Goal: Information Seeking & Learning: Learn about a topic

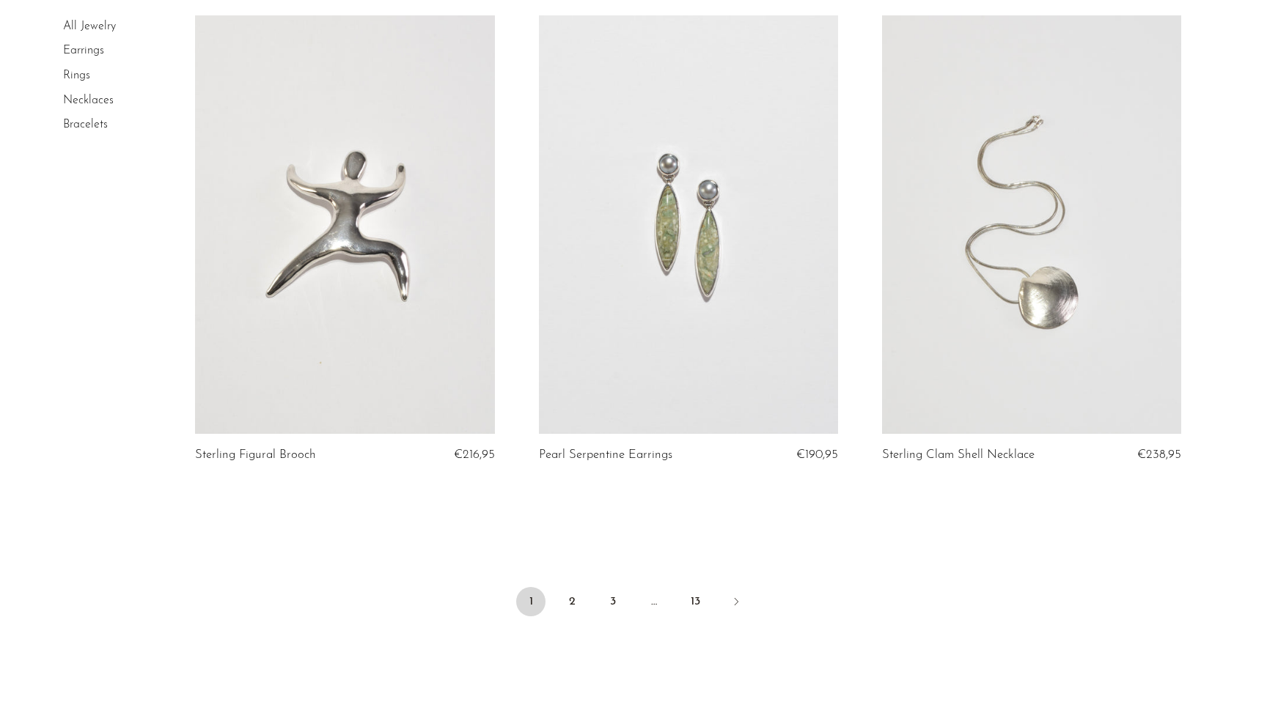
scroll to position [5595, 0]
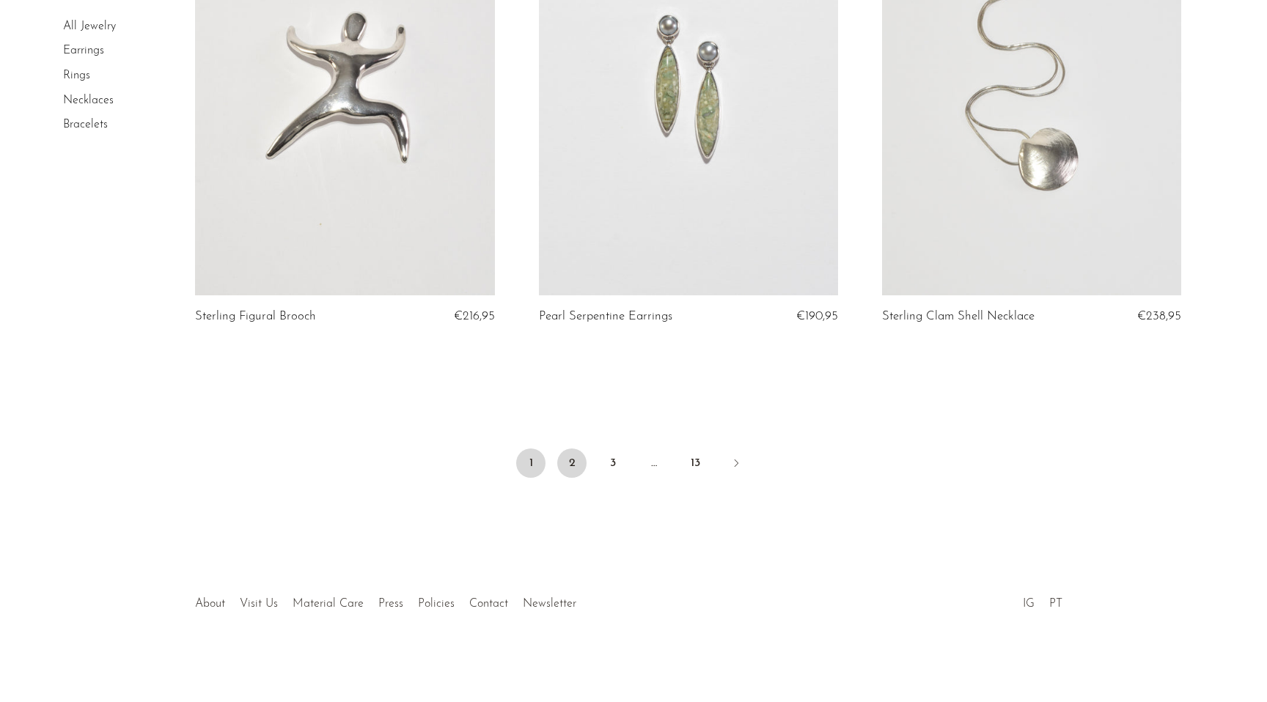
click at [576, 473] on link "2" at bounding box center [571, 463] width 29 height 29
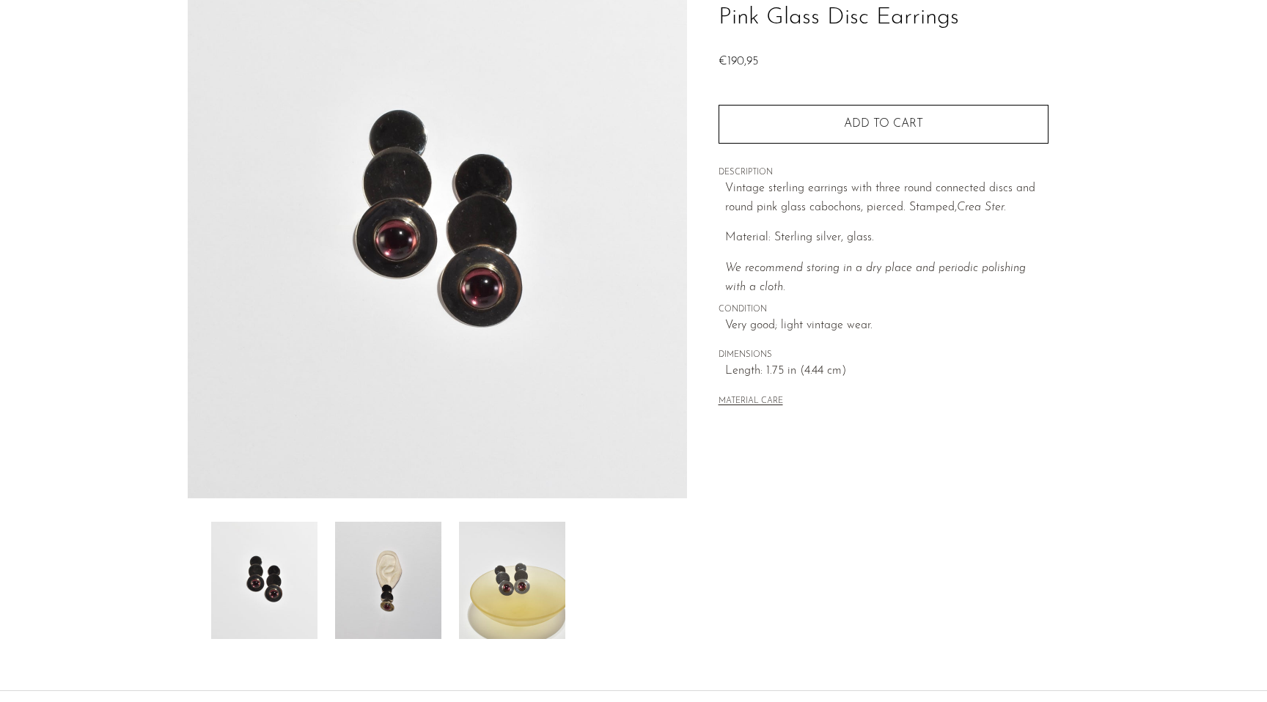
scroll to position [124, 0]
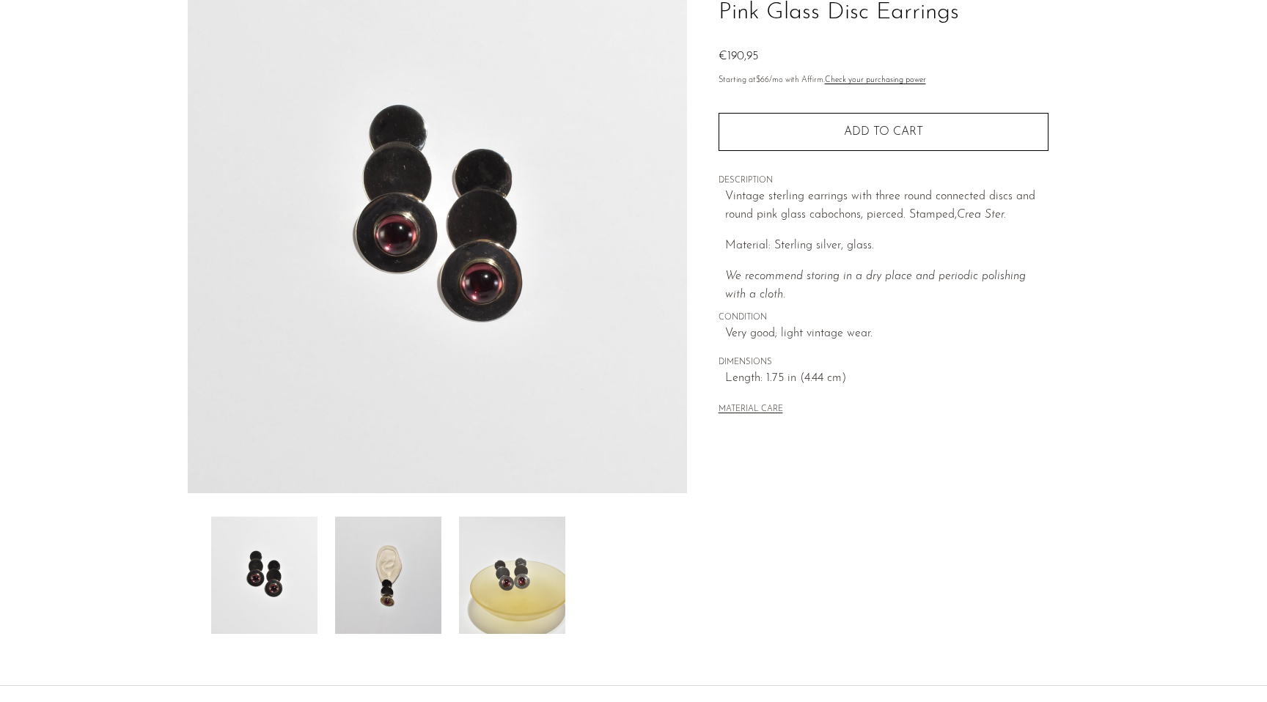
click at [395, 591] on img at bounding box center [388, 575] width 106 height 117
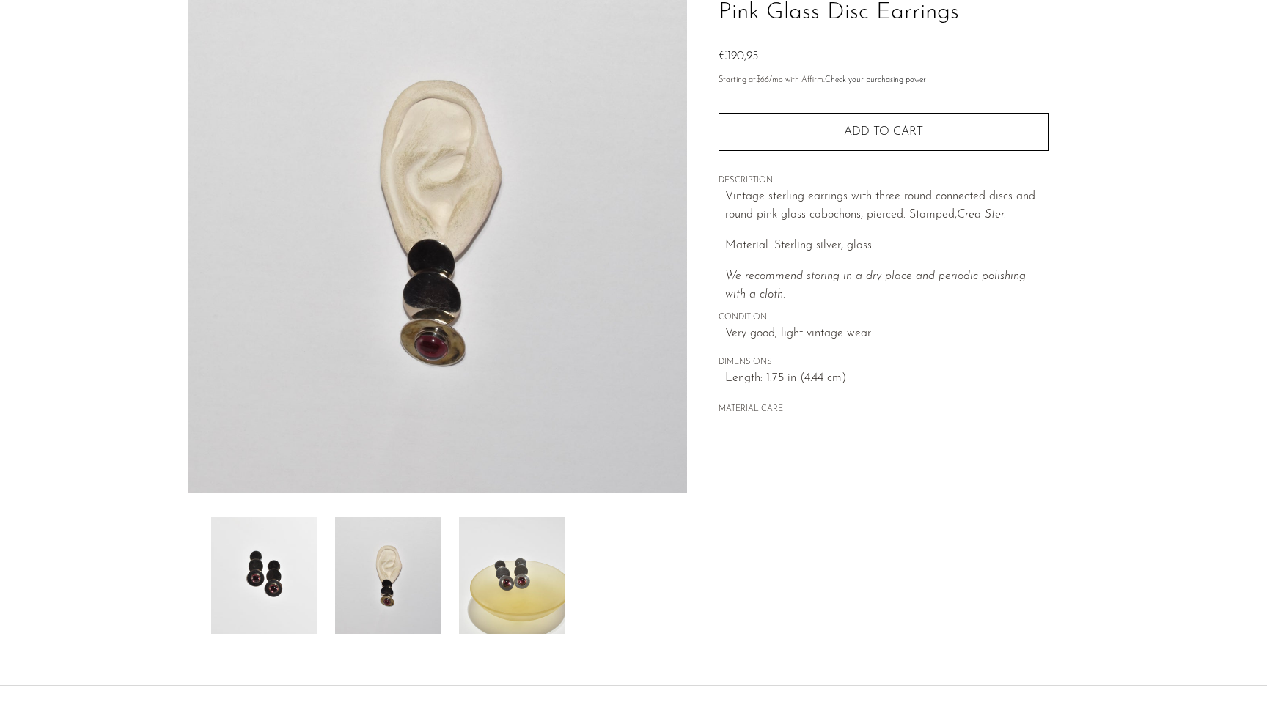
click at [504, 588] on img at bounding box center [512, 575] width 106 height 117
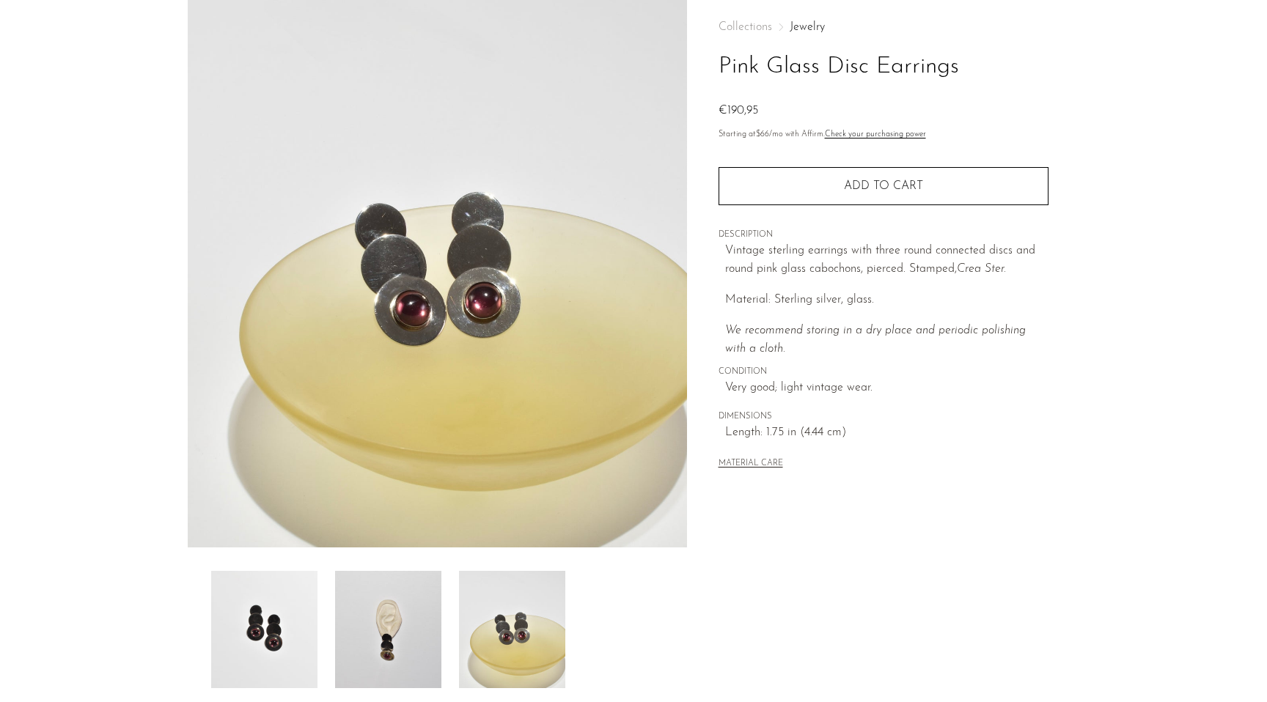
scroll to position [95, 0]
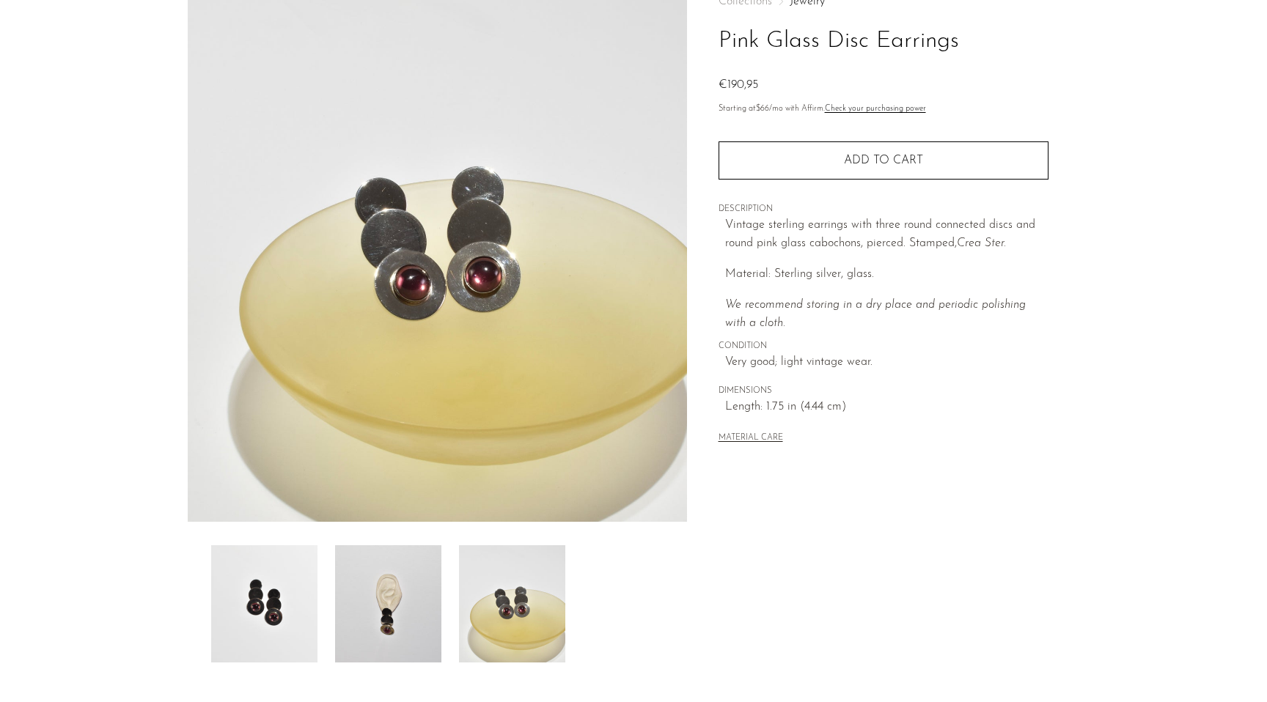
click at [284, 589] on img at bounding box center [264, 603] width 106 height 117
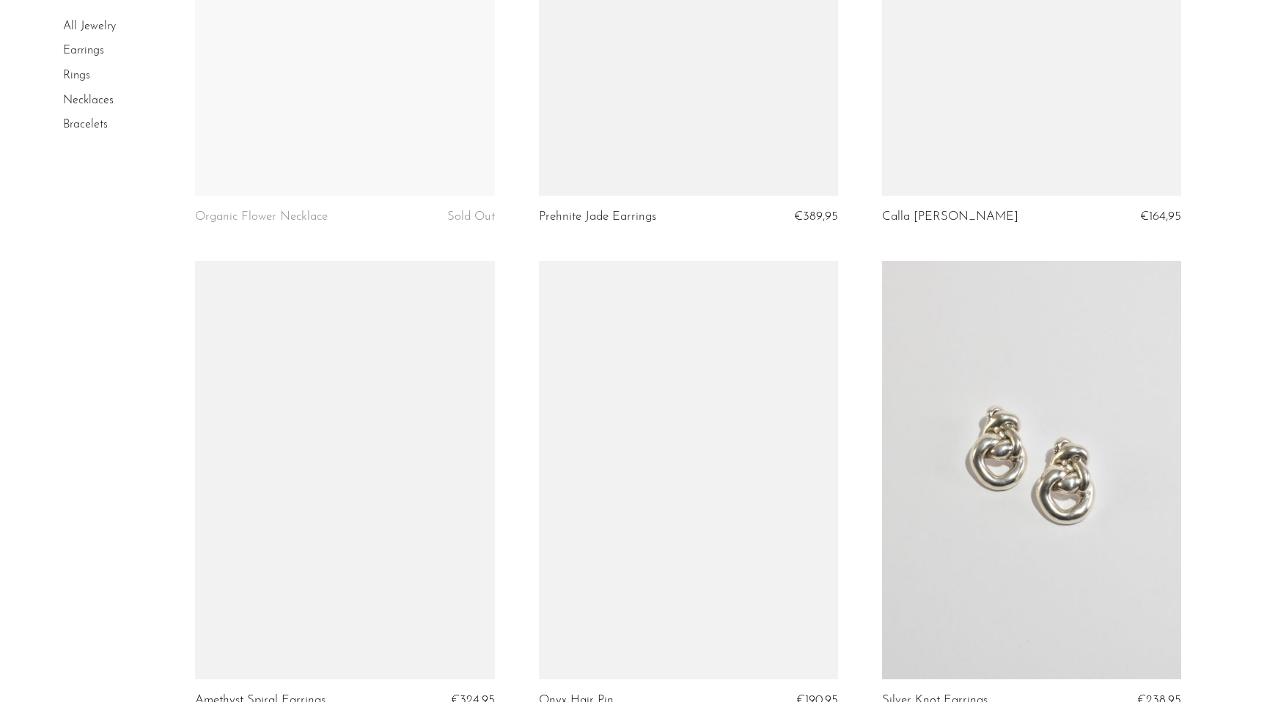
scroll to position [5538, 0]
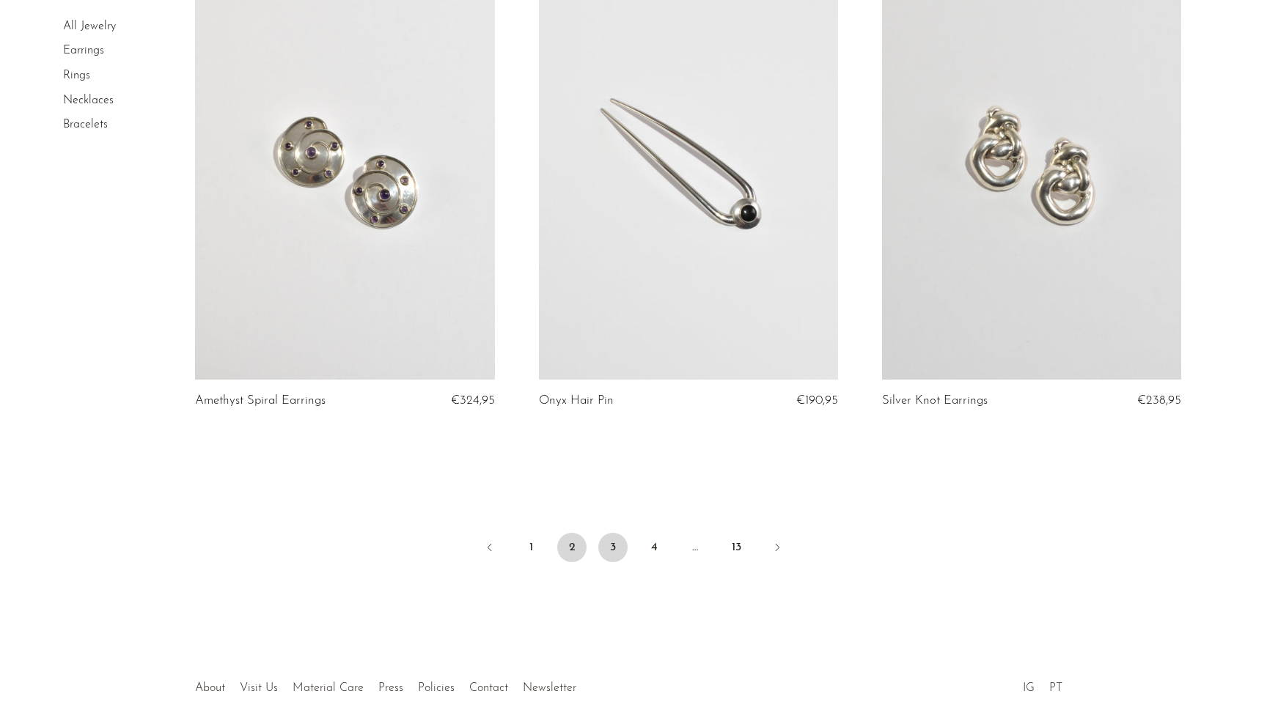
click at [607, 548] on link "3" at bounding box center [612, 547] width 29 height 29
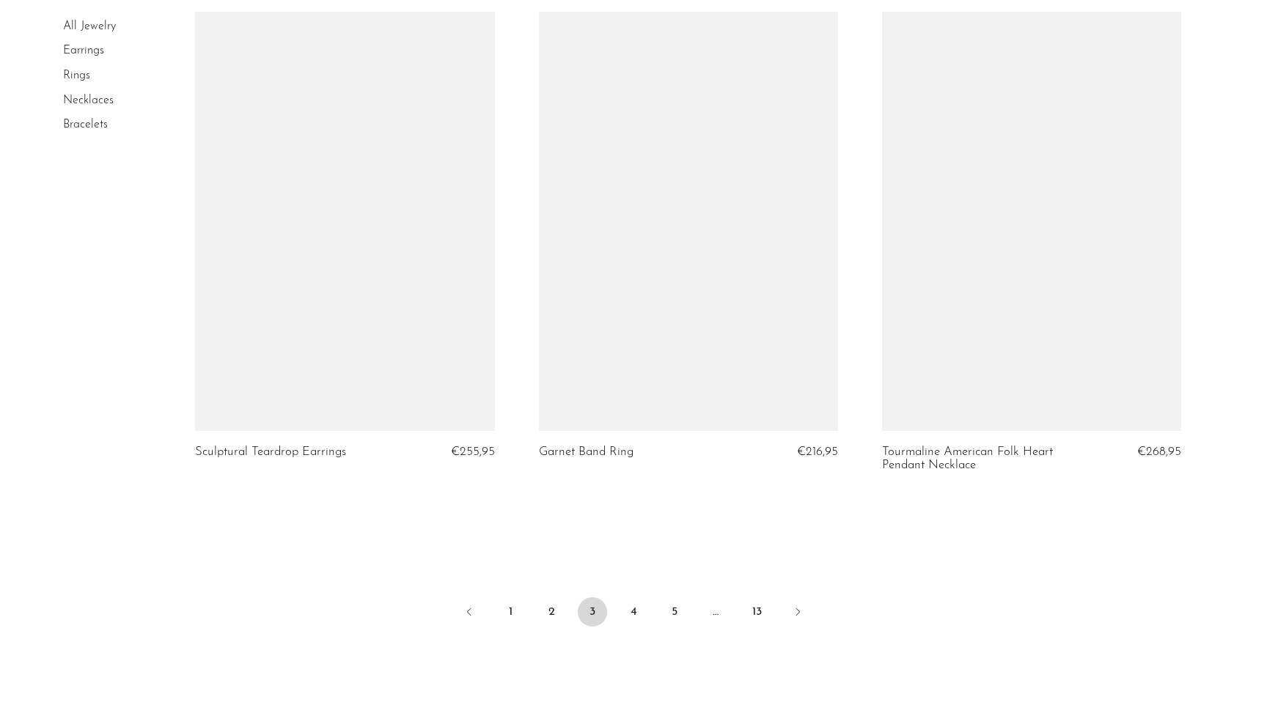
scroll to position [5452, 0]
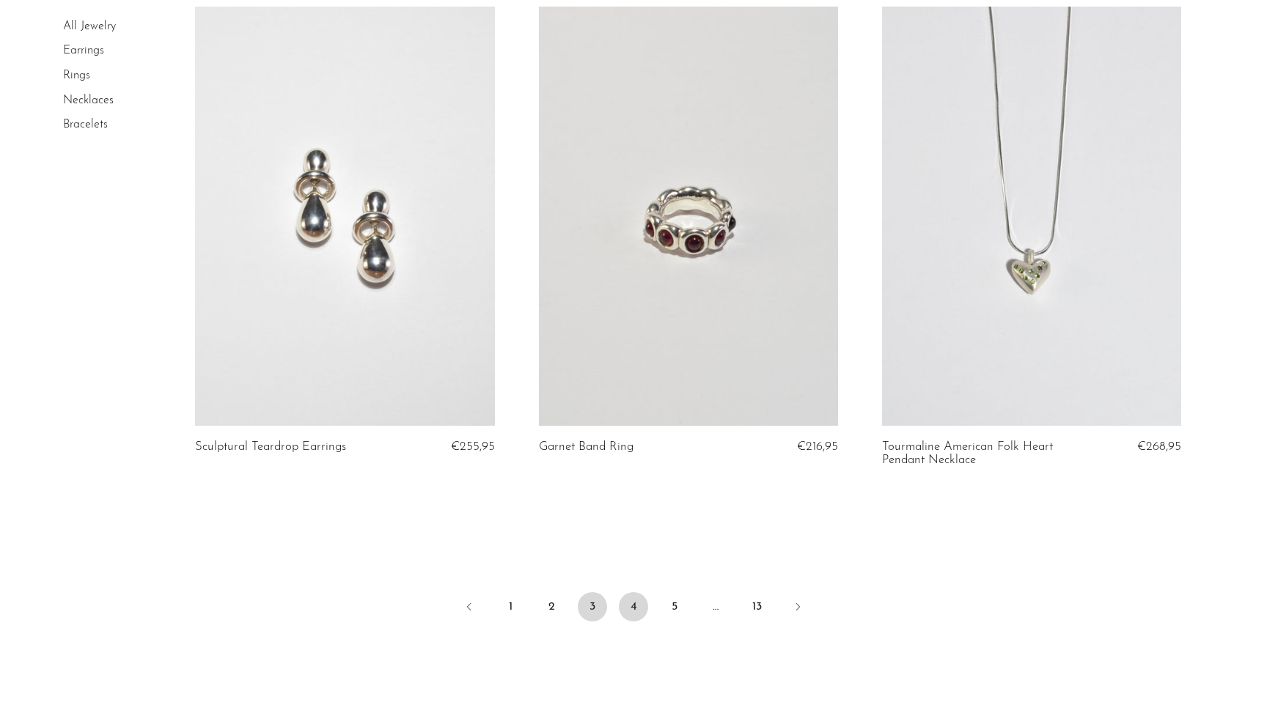
click at [630, 616] on link "4" at bounding box center [633, 606] width 29 height 29
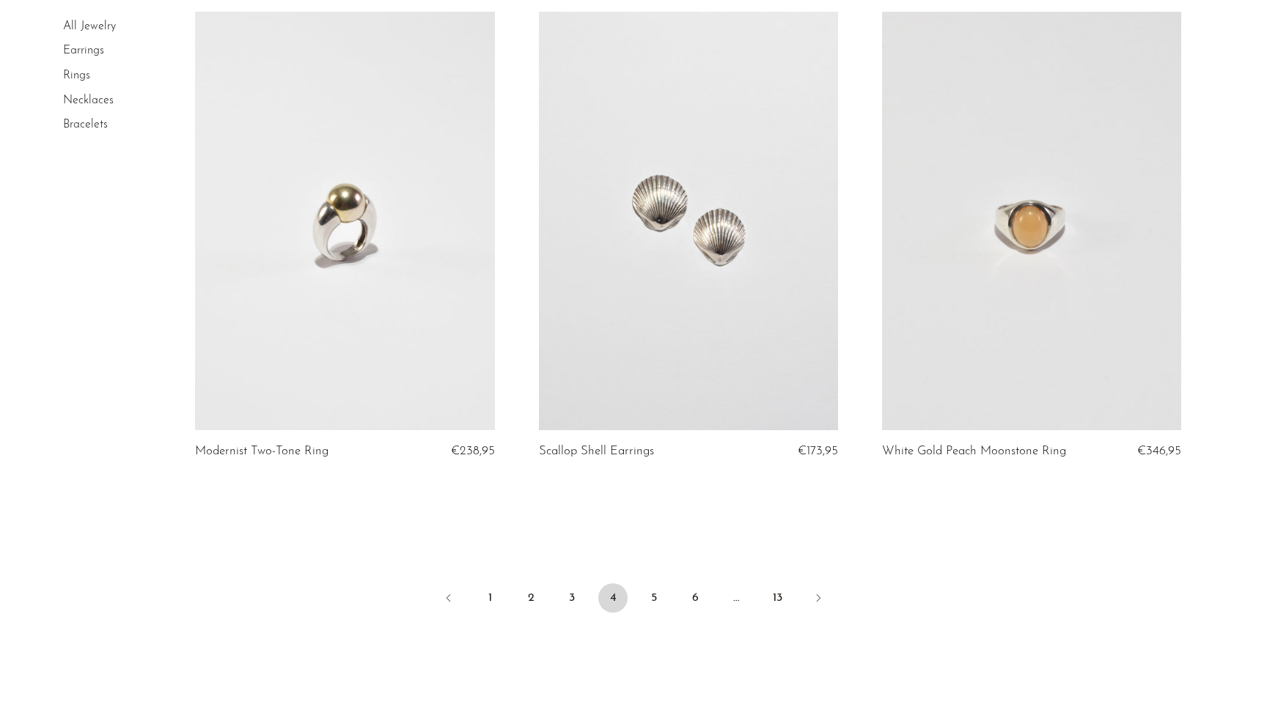
scroll to position [5474, 0]
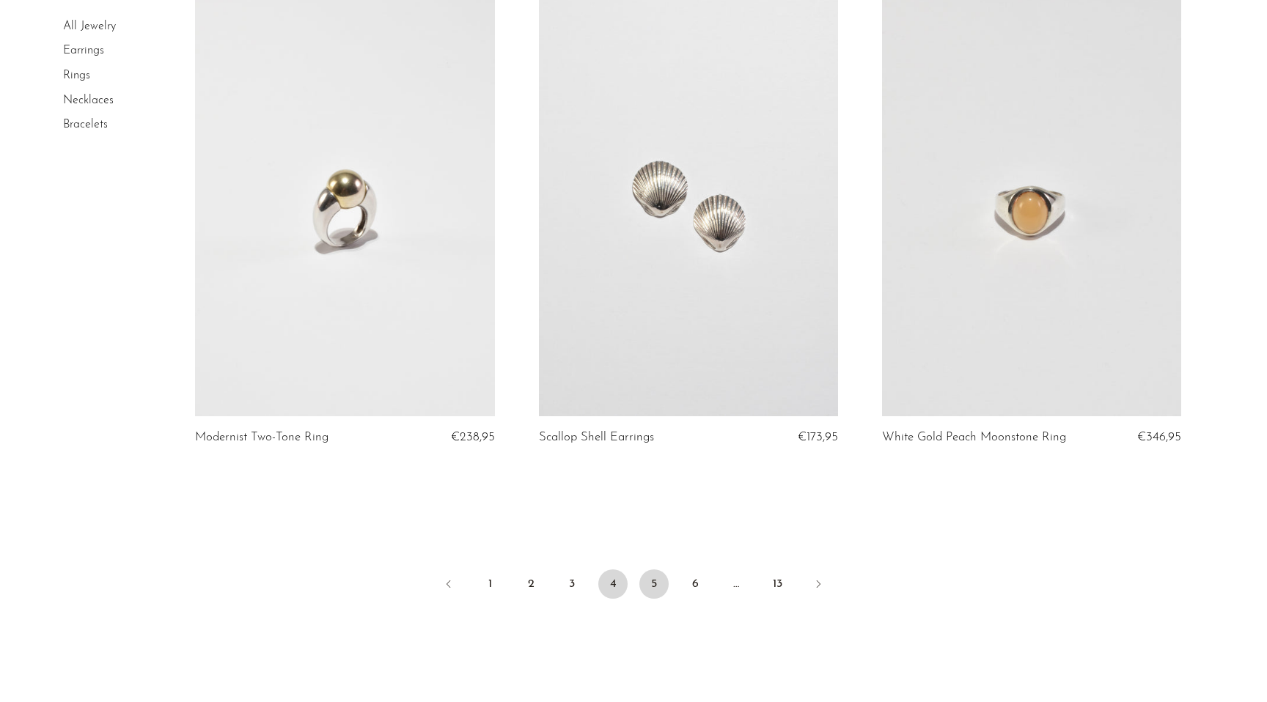
click at [653, 573] on link "5" at bounding box center [653, 584] width 29 height 29
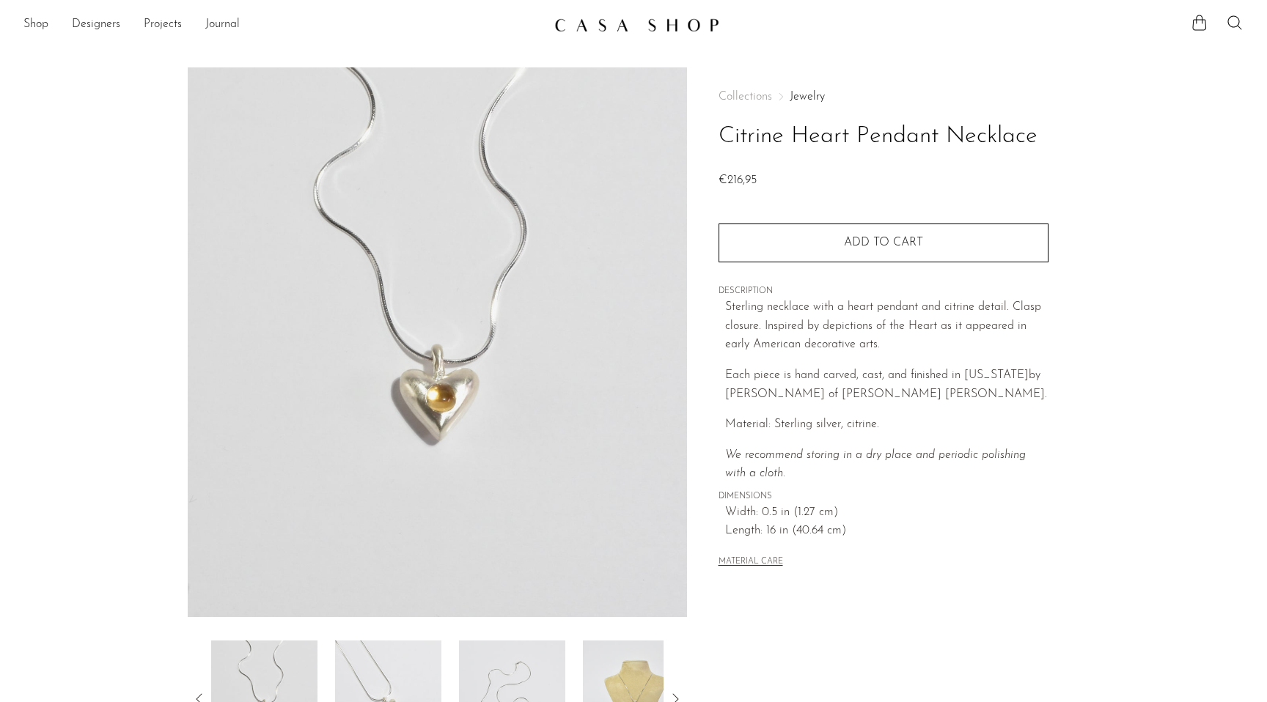
scroll to position [143, 0]
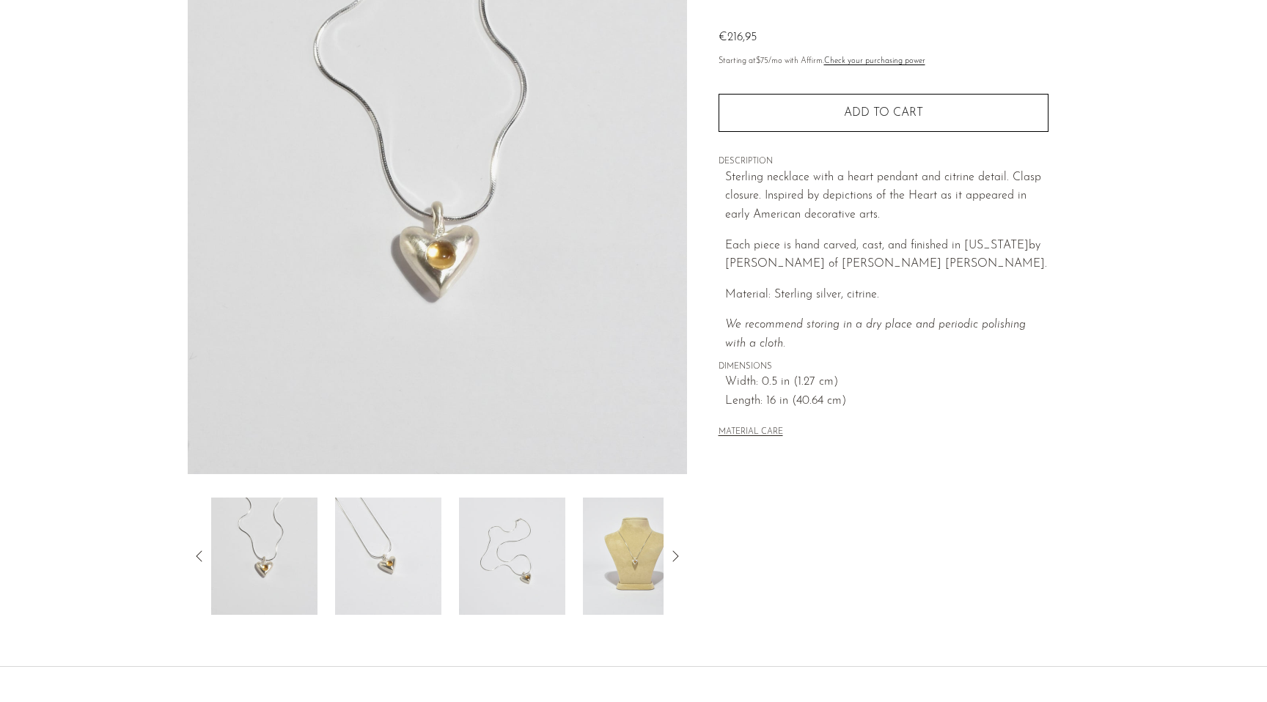
click at [622, 532] on img at bounding box center [636, 556] width 106 height 117
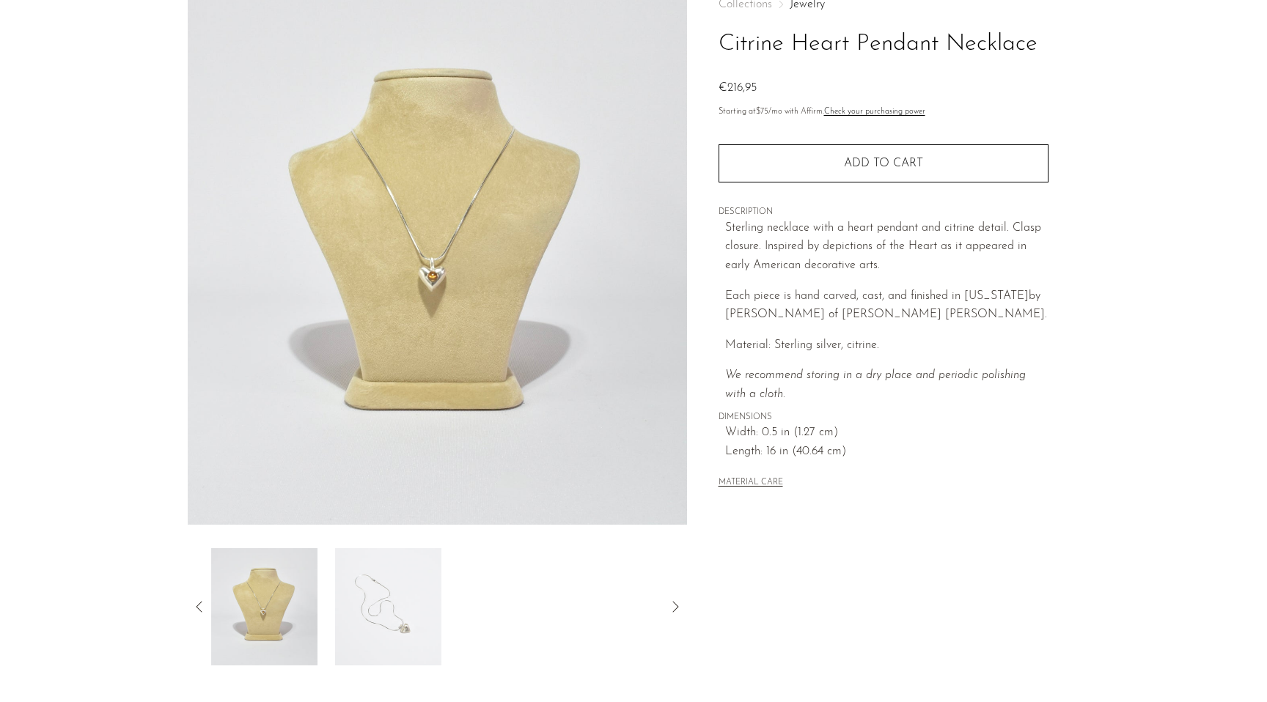
scroll to position [0, 0]
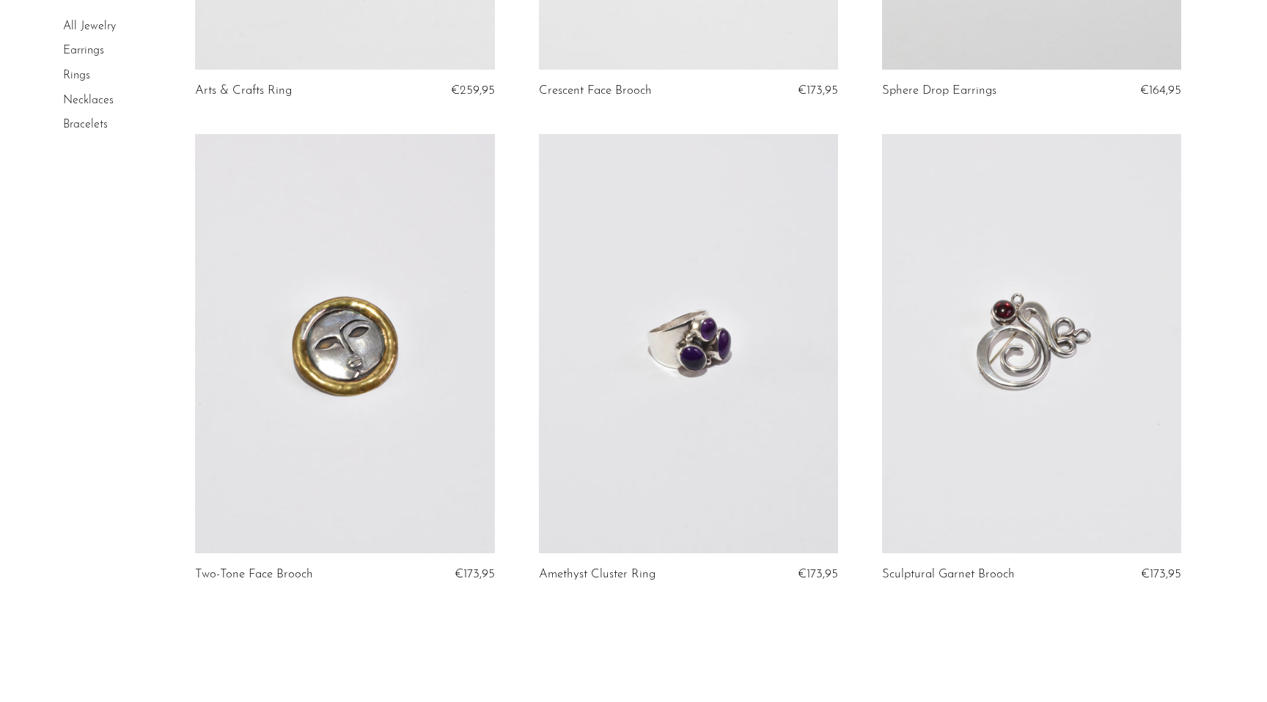
scroll to position [5413, 0]
